Goal: Task Accomplishment & Management: Manage account settings

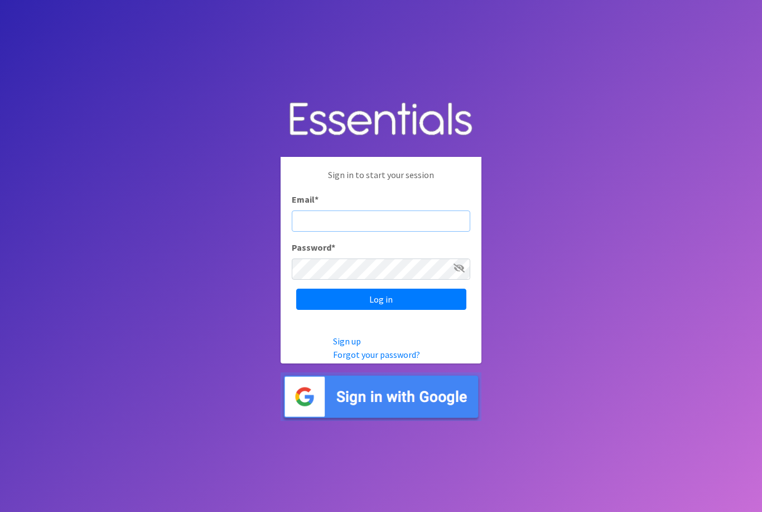
type input "diaperbank@jlcharleston.org"
click at [381, 310] on input "Log in" at bounding box center [381, 299] width 170 height 21
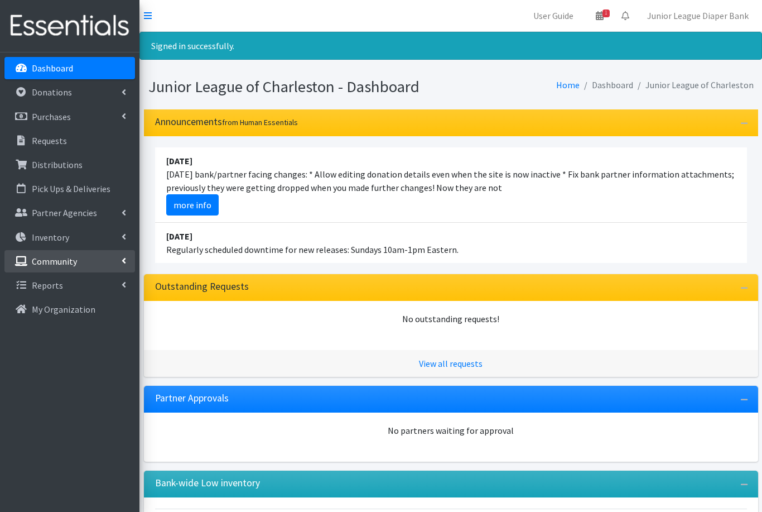
click at [117, 265] on link "Community" at bounding box center [69, 261] width 131 height 22
click at [125, 265] on link "Community" at bounding box center [69, 261] width 131 height 22
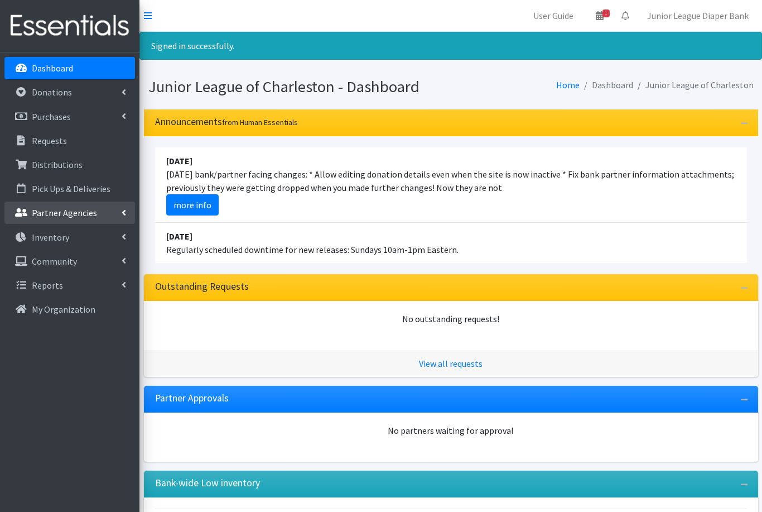
click at [122, 215] on icon at bounding box center [124, 212] width 4 height 9
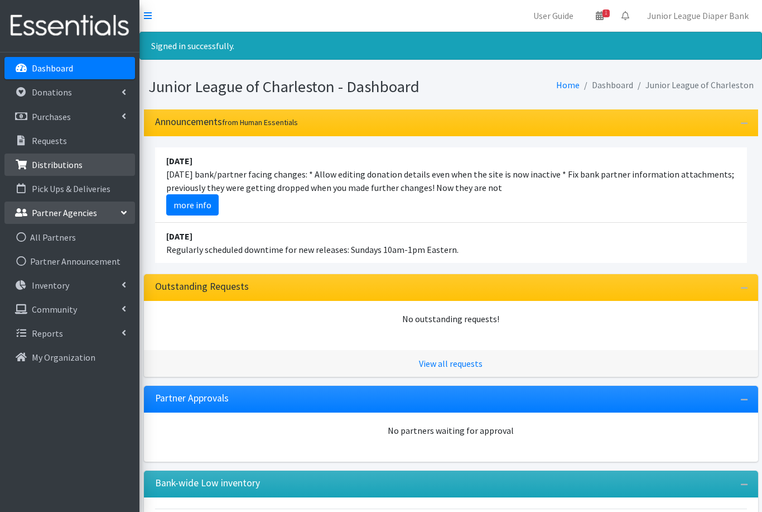
click at [50, 164] on p "Distributions" at bounding box center [57, 164] width 51 height 11
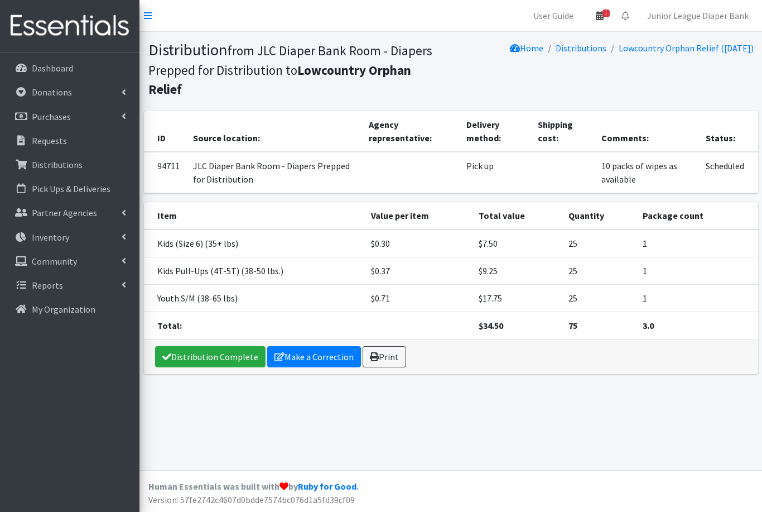
click at [606, 17] on link "1" at bounding box center [600, 15] width 26 height 22
click at [530, 60] on link "View Calendar" at bounding box center [534, 61] width 155 height 21
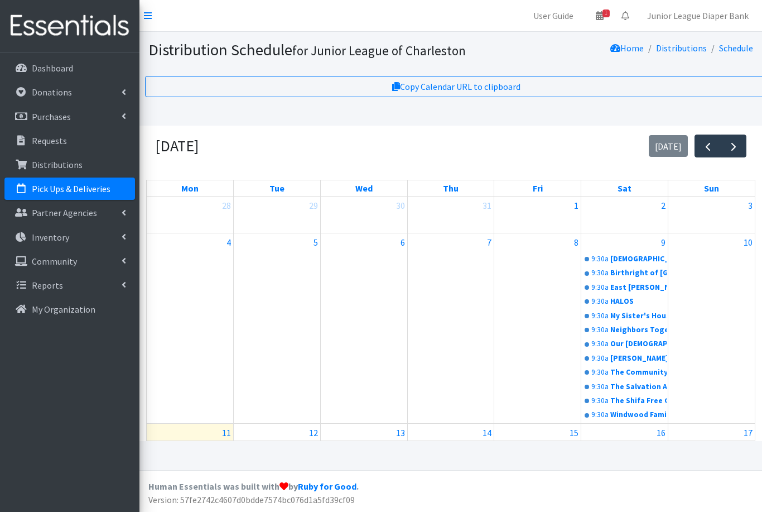
click at [40, 191] on p "Pick Ups & Deliveries" at bounding box center [71, 188] width 79 height 11
click at [38, 167] on p "Distributions" at bounding box center [57, 164] width 51 height 11
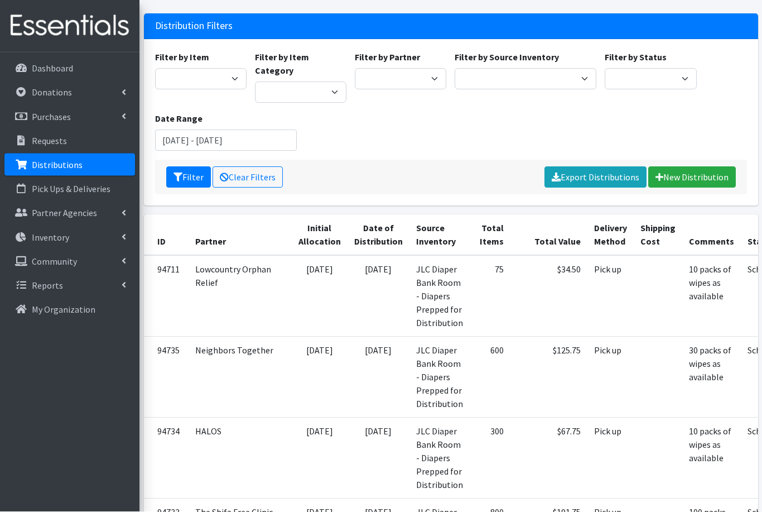
scroll to position [59, 0]
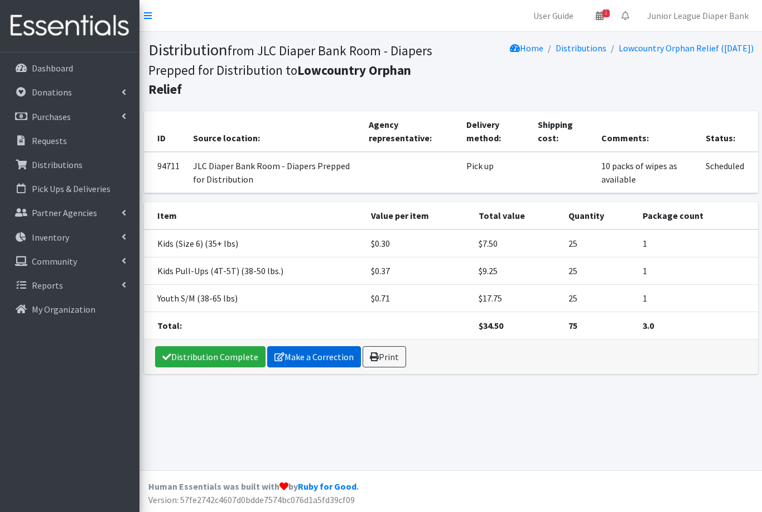
click at [303, 346] on link "Make a Correction" at bounding box center [314, 356] width 94 height 21
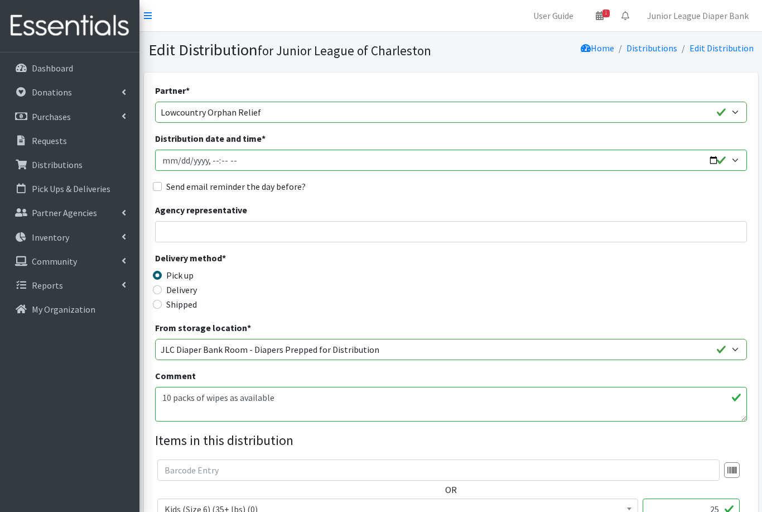
click at [733, 158] on input "Distribution date and time *" at bounding box center [451, 160] width 592 height 21
click at [50, 287] on p "Reports" at bounding box center [47, 285] width 31 height 11
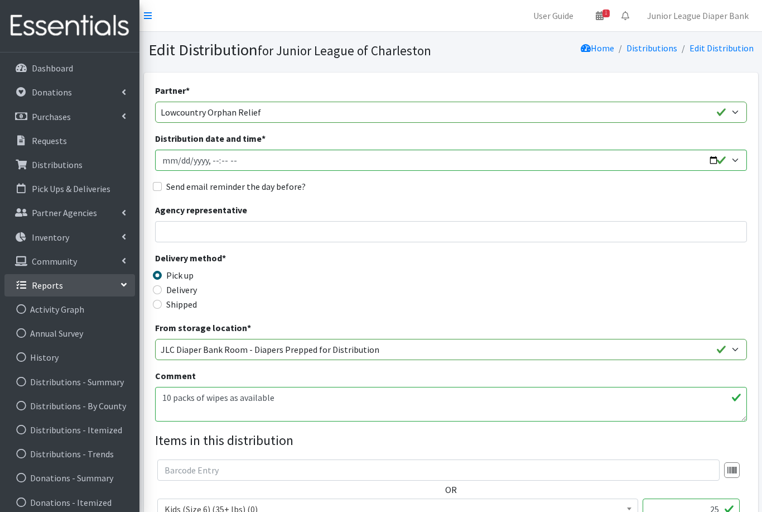
click at [40, 285] on p "Reports" at bounding box center [47, 285] width 31 height 11
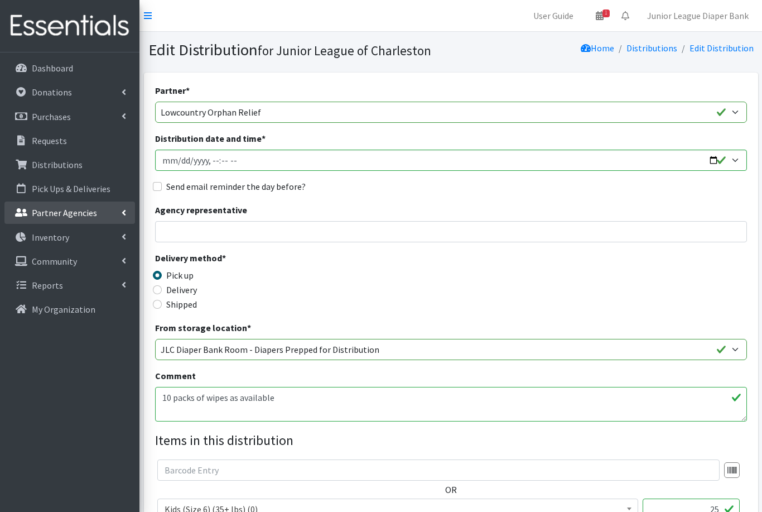
click at [56, 209] on p "Partner Agencies" at bounding box center [64, 212] width 65 height 11
click at [41, 215] on p "Partner Agencies" at bounding box center [64, 212] width 65 height 11
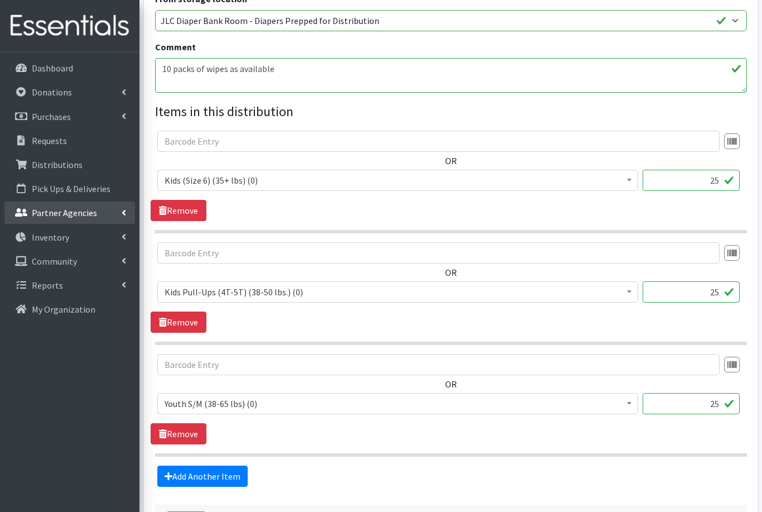
scroll to position [331, 0]
